Goal: Navigation & Orientation: Find specific page/section

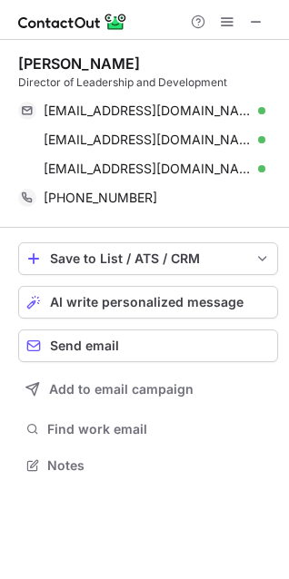
scroll to position [452, 289]
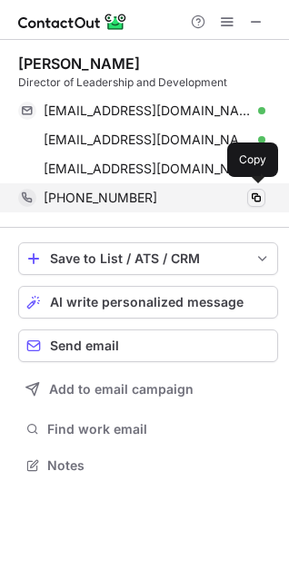
click at [252, 202] on span at bounding box center [256, 198] width 15 height 15
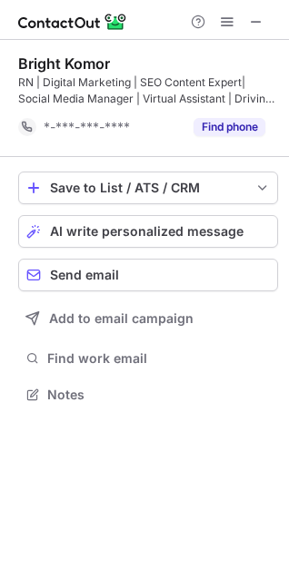
scroll to position [9, 8]
